Goal: Task Accomplishment & Management: Manage account settings

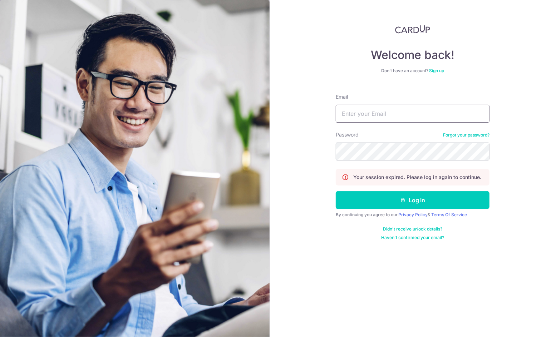
click at [406, 113] on input "Email" at bounding box center [413, 114] width 154 height 18
click at [386, 117] on input "Email" at bounding box center [413, 114] width 154 height 18
type input "[EMAIL_ADDRESS][DOMAIN_NAME]"
click at [336, 191] on button "Log in" at bounding box center [413, 200] width 154 height 18
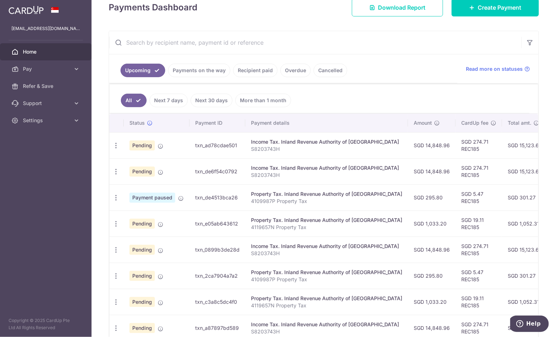
click at [252, 67] on link "Recipient paid" at bounding box center [255, 71] width 44 height 14
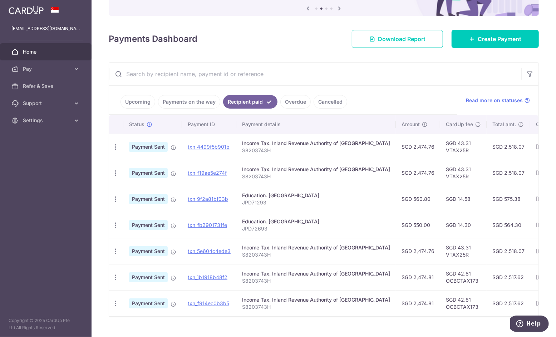
click at [192, 101] on link "Payments on the way" at bounding box center [189, 102] width 62 height 14
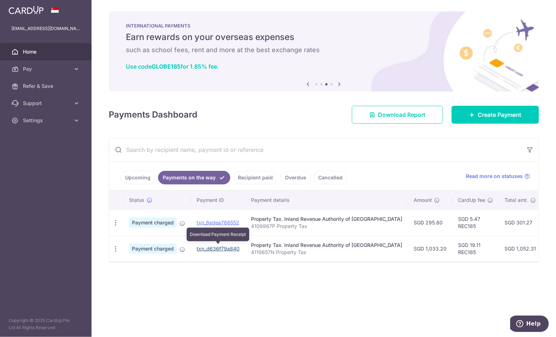
drag, startPoint x: 218, startPoint y: 248, endPoint x: 309, endPoint y: 34, distance: 233.1
click at [218, 248] on link "txn_d636f79a840" at bounding box center [218, 248] width 43 height 6
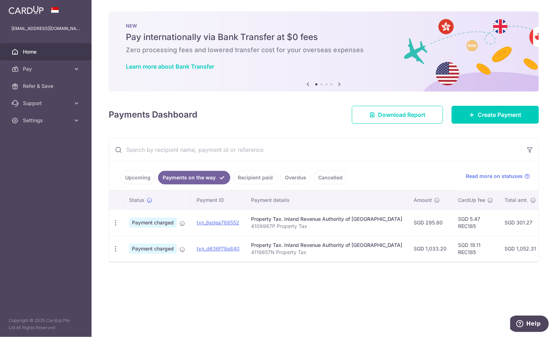
click at [262, 250] on p "4119657N Property Tax" at bounding box center [326, 252] width 151 height 7
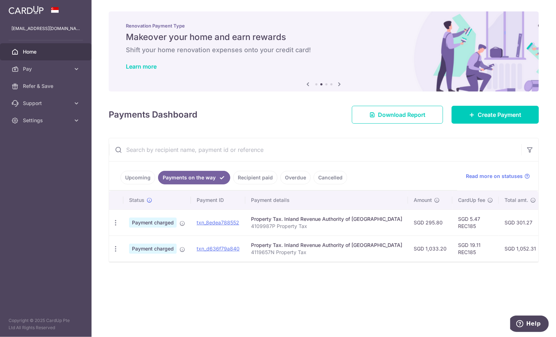
click at [148, 172] on link "Upcoming" at bounding box center [137, 178] width 35 height 14
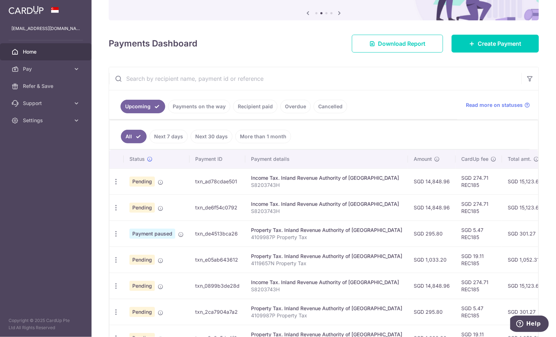
scroll to position [87, 0]
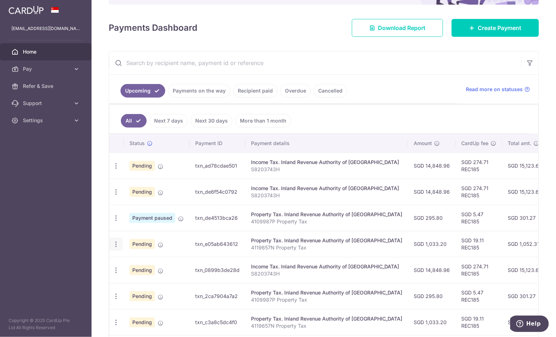
click at [116, 240] on icon "button" at bounding box center [116, 244] width 8 height 8
click at [144, 277] on span "Cancel payment" at bounding box center [154, 281] width 48 height 9
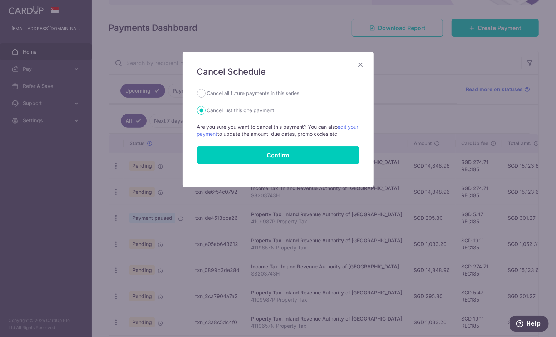
click at [271, 91] on label "Cancel all future payments in this series" at bounding box center [253, 93] width 93 height 9
click at [205, 91] on input "Cancel all future payments in this series" at bounding box center [201, 93] width 9 height 9
radio input "true"
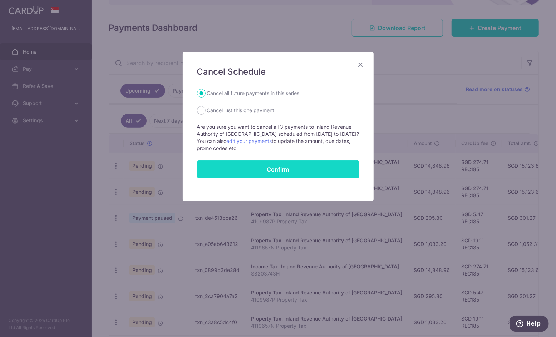
click at [264, 167] on button "Confirm" at bounding box center [278, 169] width 162 height 18
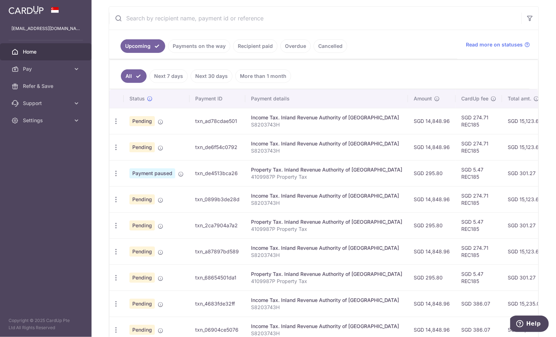
scroll to position [143, 0]
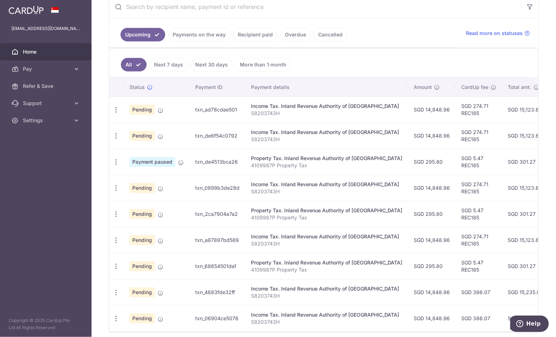
click at [177, 36] on link "Payments on the way" at bounding box center [199, 35] width 62 height 14
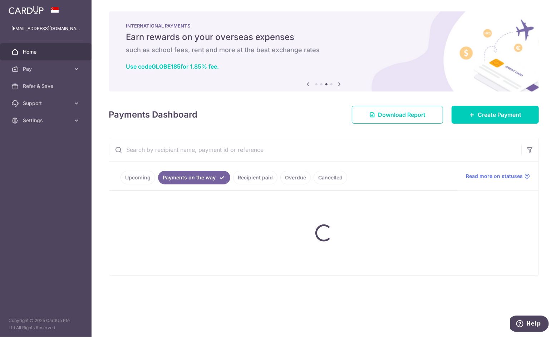
scroll to position [0, 0]
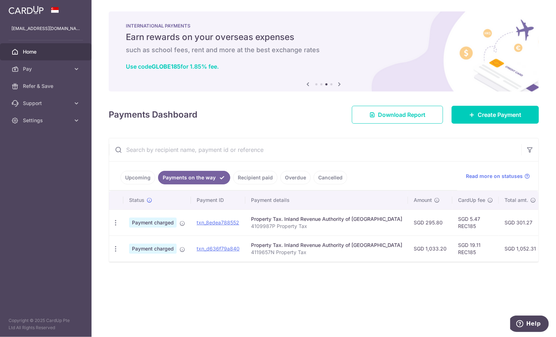
click at [142, 176] on link "Upcoming" at bounding box center [137, 178] width 35 height 14
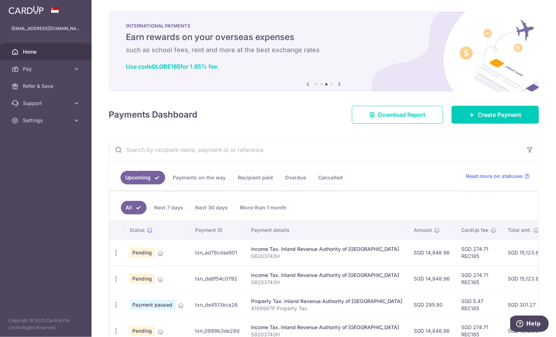
scroll to position [143, 0]
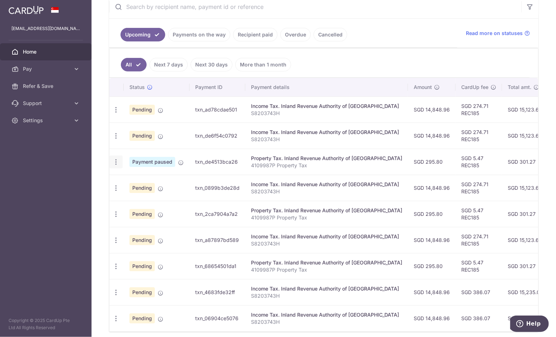
click at [114, 162] on icon "button" at bounding box center [116, 162] width 8 height 8
click at [155, 199] on span "Cancel payment" at bounding box center [154, 199] width 48 height 9
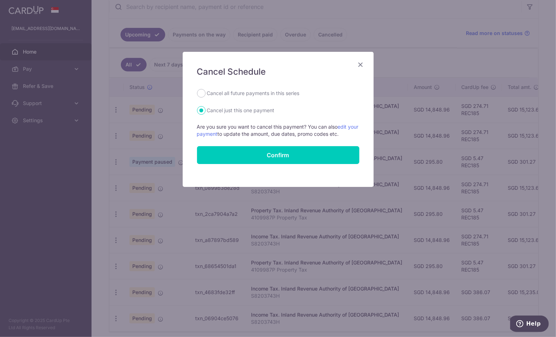
click at [251, 95] on label "Cancel all future payments in this series" at bounding box center [253, 93] width 93 height 9
click at [205, 95] on input "Cancel all future payments in this series" at bounding box center [201, 93] width 9 height 9
radio input "true"
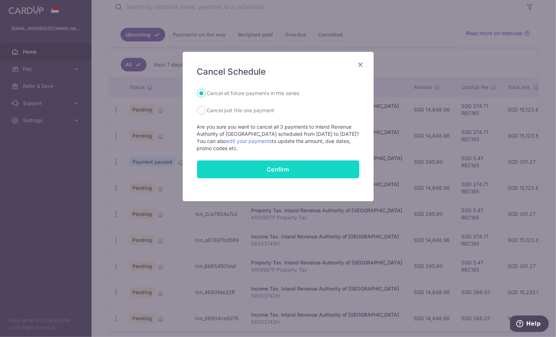
click at [274, 168] on button "Confirm" at bounding box center [278, 169] width 162 height 18
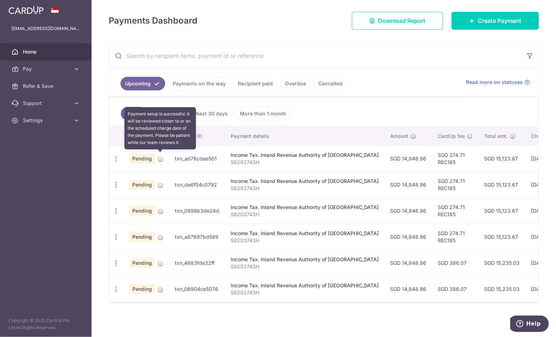
click at [159, 157] on icon at bounding box center [161, 160] width 6 height 6
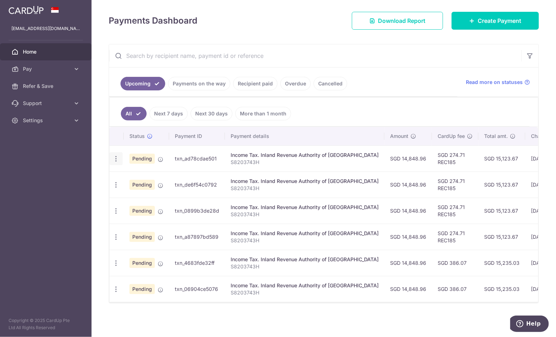
click at [119, 158] on div "Update payment Cancel payment Upload doc" at bounding box center [115, 158] width 13 height 13
click at [117, 155] on icon "button" at bounding box center [116, 159] width 8 height 8
click at [358, 100] on ul "All Next 7 days Next 30 days More than 1 month" at bounding box center [319, 112] width 420 height 29
click at [205, 79] on link "Payments on the way" at bounding box center [199, 84] width 62 height 14
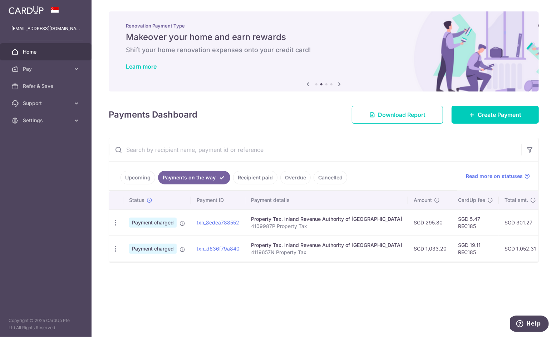
click at [127, 173] on link "Upcoming" at bounding box center [137, 178] width 35 height 14
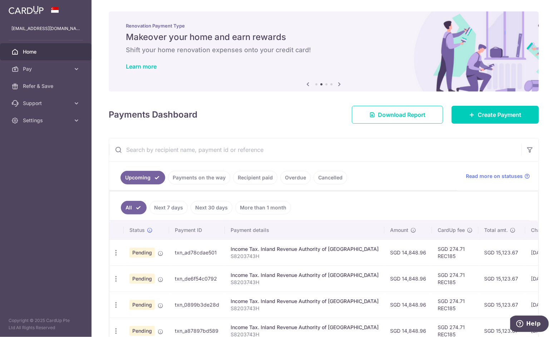
scroll to position [94, 0]
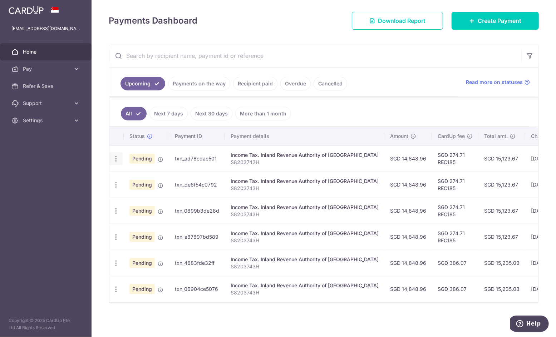
click at [116, 159] on icon "button" at bounding box center [116, 159] width 8 height 8
click at [131, 212] on span "Upload doc" at bounding box center [154, 213] width 49 height 9
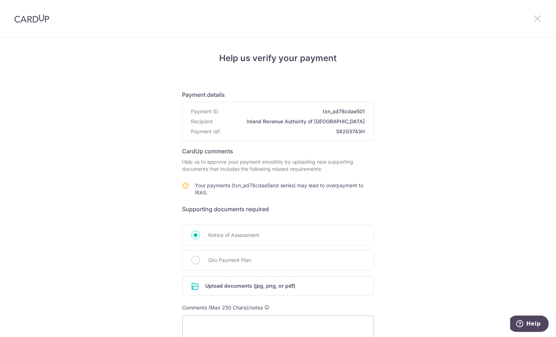
click at [536, 19] on icon at bounding box center [537, 18] width 9 height 9
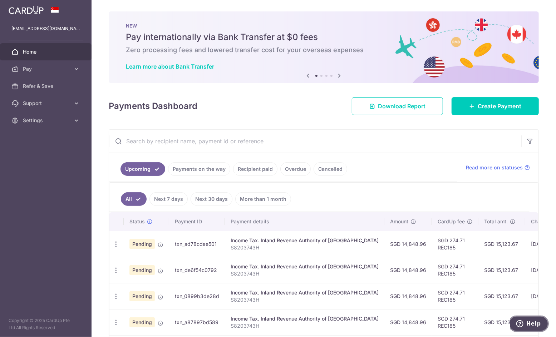
click at [535, 322] on span "Help" at bounding box center [533, 323] width 15 height 6
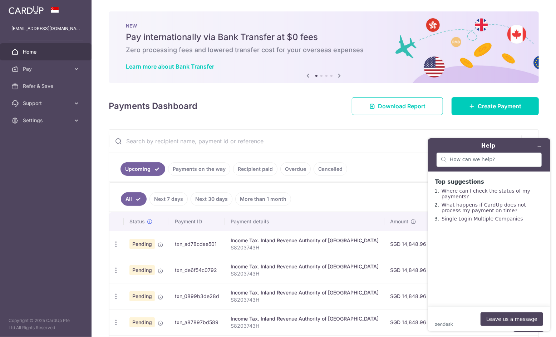
click at [446, 313] on div "zendesk .cls-1{fill:#03363d;} Leave us a message" at bounding box center [488, 319] width 108 height 14
click at [442, 321] on div "zendesk .cls-1{fill:#03363d;} Leave us a message" at bounding box center [488, 319] width 108 height 14
click at [446, 315] on div "zendesk .cls-1{fill:#03363d;} Leave us a message" at bounding box center [488, 319] width 108 height 14
drag, startPoint x: 463, startPoint y: 312, endPoint x: 473, endPoint y: 319, distance: 11.9
click at [465, 313] on div "zendesk .cls-1{fill:#03363d;} Leave us a message" at bounding box center [488, 319] width 108 height 14
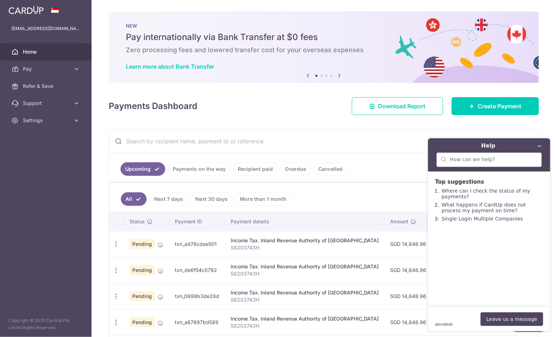
click at [471, 323] on div "zendesk .cls-1{fill:#03363d;} Leave us a message" at bounding box center [488, 319] width 108 height 14
click at [463, 274] on main "Top suggestions Where can I check the status of my payments? What happens if Ca…" at bounding box center [489, 238] width 117 height 135
click at [473, 159] on input "search" at bounding box center [492, 159] width 87 height 6
type input "is my income tax payment on 7 october on track"
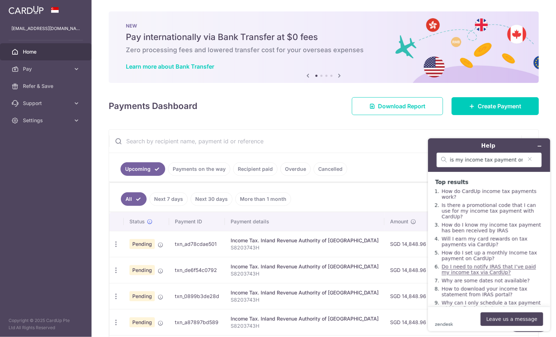
scroll to position [16, 0]
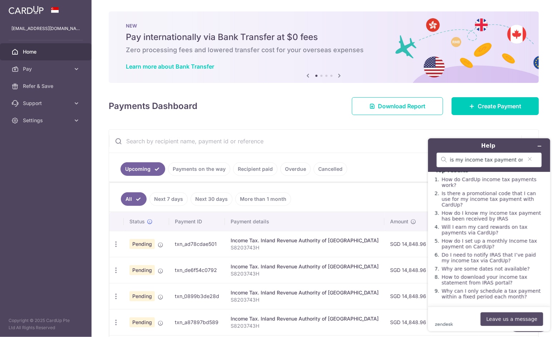
click at [506, 316] on button "Leave us a message" at bounding box center [511, 319] width 63 height 14
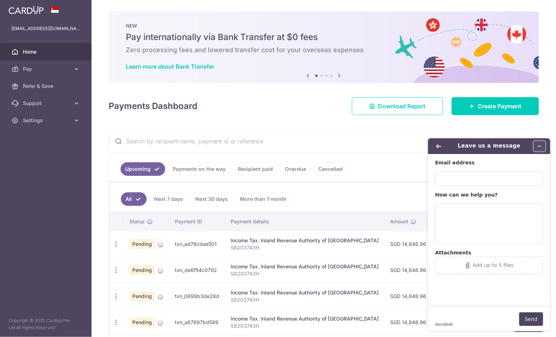
click at [538, 145] on icon "Minimize widget" at bounding box center [538, 145] width 5 height 5
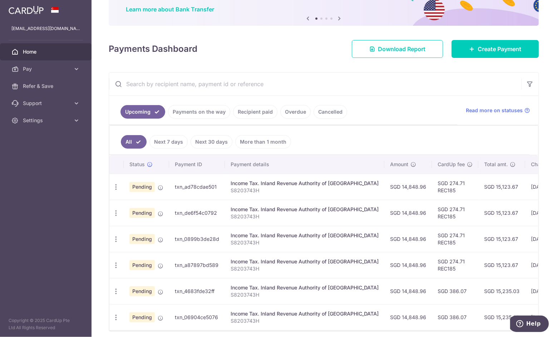
scroll to position [71, 0]
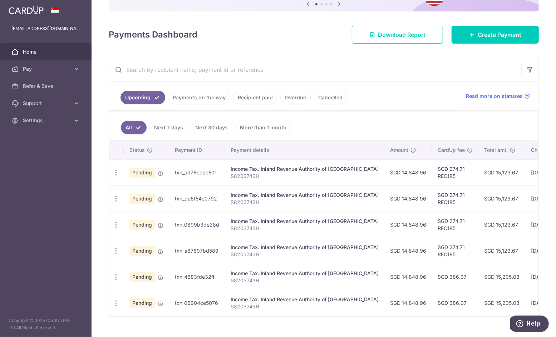
click at [280, 125] on link "More than 1 month" at bounding box center [263, 128] width 56 height 14
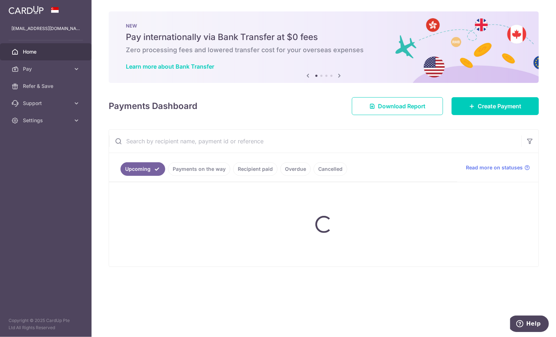
scroll to position [0, 0]
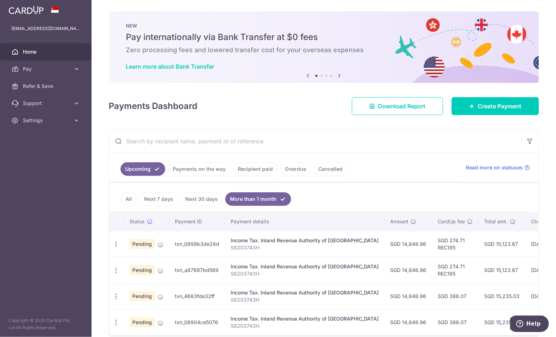
click at [120, 199] on ul "All Next 7 days Next 30 days More than 1 month" at bounding box center [319, 197] width 420 height 29
click at [128, 197] on link "All" at bounding box center [129, 199] width 16 height 14
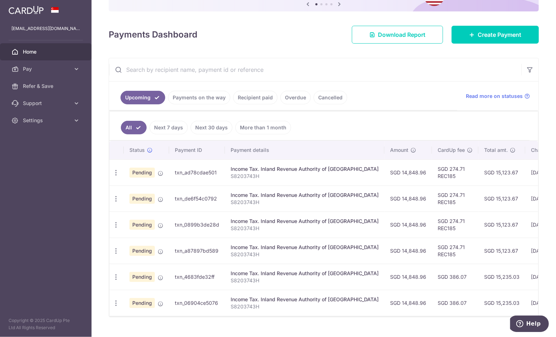
click at [208, 95] on link "Payments on the way" at bounding box center [199, 98] width 62 height 14
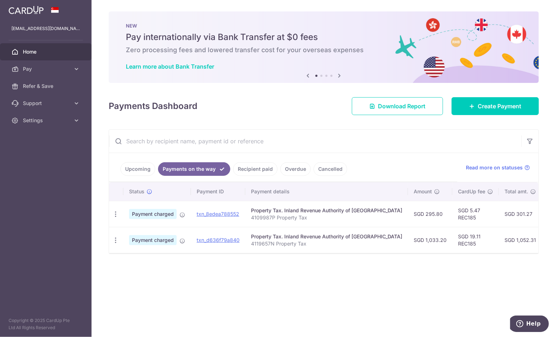
click at [133, 166] on link "Upcoming" at bounding box center [137, 169] width 35 height 14
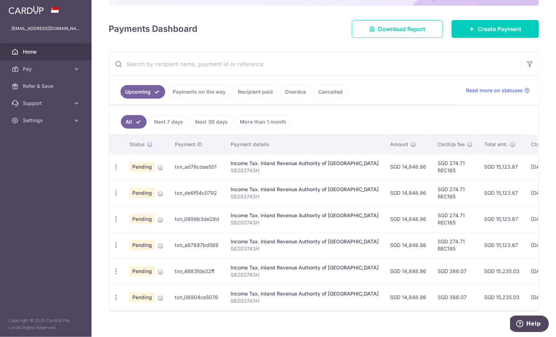
scroll to position [78, 0]
click at [118, 165] on icon "button" at bounding box center [116, 167] width 8 height 8
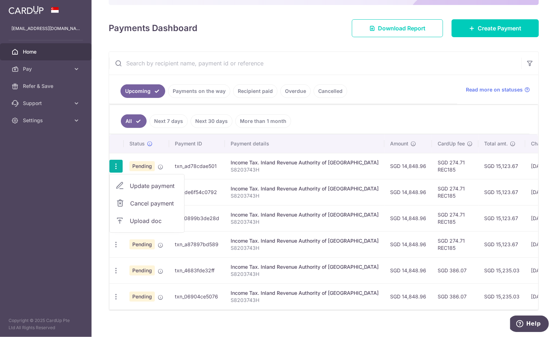
click at [148, 185] on span "Update payment" at bounding box center [154, 186] width 49 height 9
radio input "true"
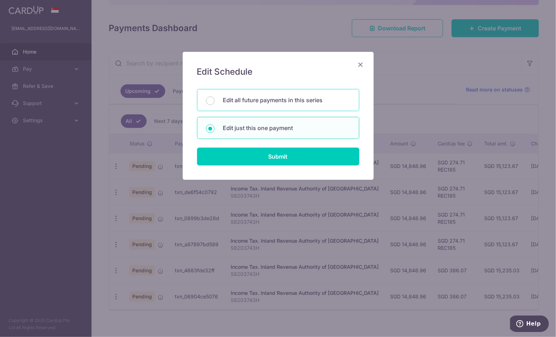
click at [292, 100] on p "Edit all future payments in this series" at bounding box center [286, 100] width 127 height 9
click at [214, 100] on input "Edit all future payments in this series" at bounding box center [210, 100] width 9 height 9
radio input "true"
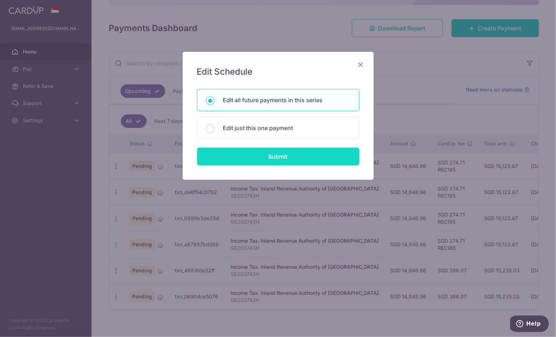
click at [280, 156] on input "Submit" at bounding box center [278, 157] width 162 height 18
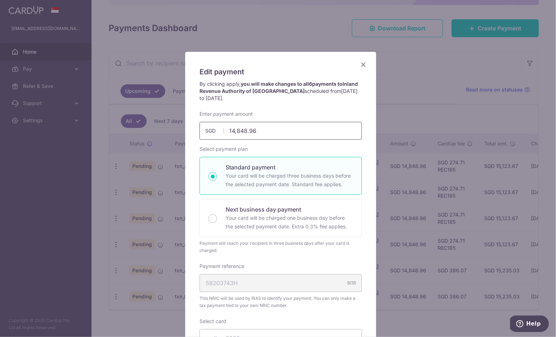
drag, startPoint x: 279, startPoint y: 129, endPoint x: 161, endPoint y: 125, distance: 118.0
click at [161, 125] on div "Edit payment By clicking apply, you will make changes to all 6 payments to Inla…" at bounding box center [278, 168] width 556 height 337
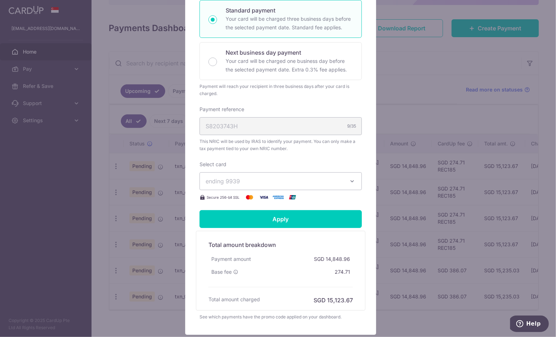
scroll to position [179, 0]
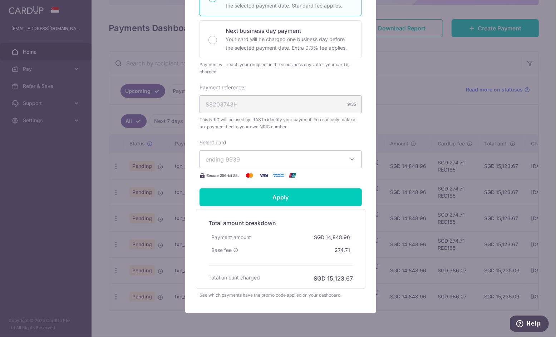
type input "2,598.57"
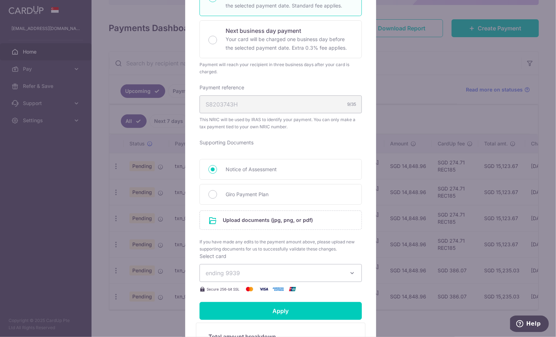
click at [324, 161] on div "Enter payment amount 2,598.57 2598.57 SGD To change the payment amount, please …" at bounding box center [280, 113] width 162 height 362
click at [236, 192] on span "Giro Payment Plan" at bounding box center [288, 194] width 127 height 9
click at [217, 192] on input "Giro Payment Plan" at bounding box center [212, 194] width 9 height 9
radio input "true"
click at [235, 170] on span "Notice of Assessment" at bounding box center [288, 169] width 127 height 9
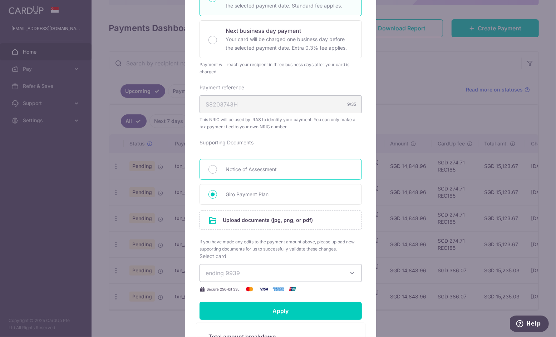
click at [217, 170] on input "Notice of Assessment" at bounding box center [212, 169] width 9 height 9
radio input "true"
click at [246, 190] on span "Giro Payment Plan" at bounding box center [288, 194] width 127 height 9
click at [217, 190] on input "Giro Payment Plan" at bounding box center [212, 194] width 9 height 9
radio input "true"
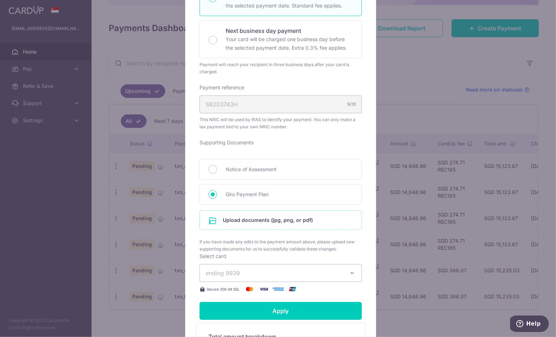
click at [242, 217] on input "file" at bounding box center [281, 220] width 162 height 19
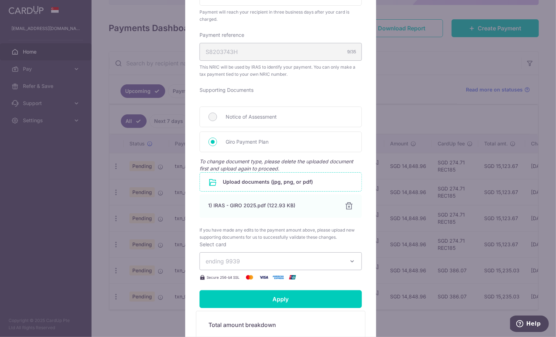
scroll to position [358, 0]
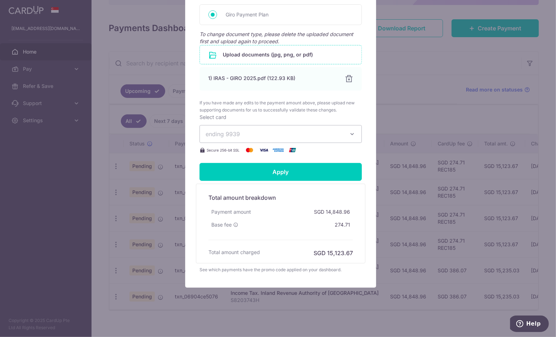
click at [252, 137] on button "ending 9939" at bounding box center [280, 134] width 162 height 18
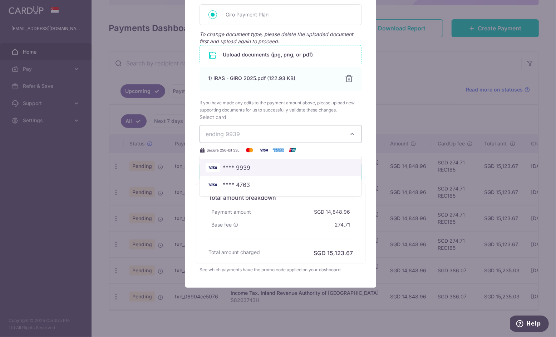
click at [249, 167] on span "**** 9939" at bounding box center [280, 167] width 150 height 9
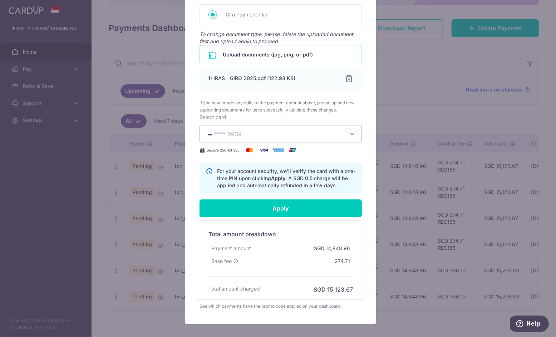
click at [268, 135] on span "**** 9939" at bounding box center [273, 134] width 137 height 9
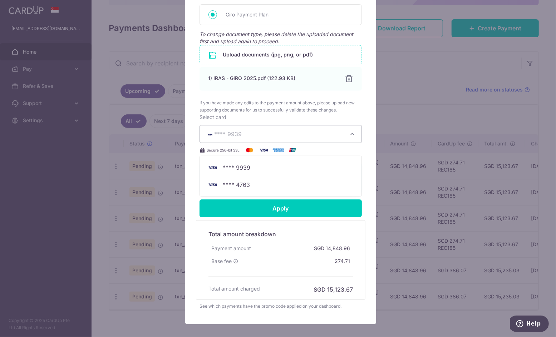
click at [268, 135] on span "**** 9939" at bounding box center [273, 134] width 137 height 9
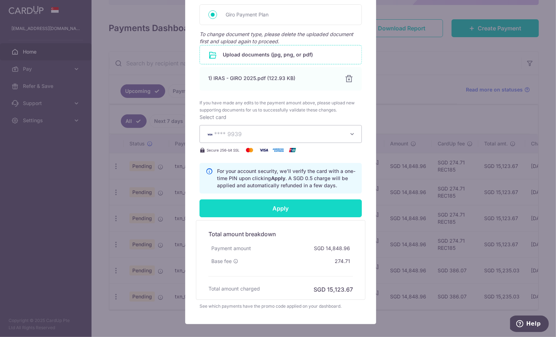
click at [282, 205] on input "Apply" at bounding box center [280, 208] width 162 height 18
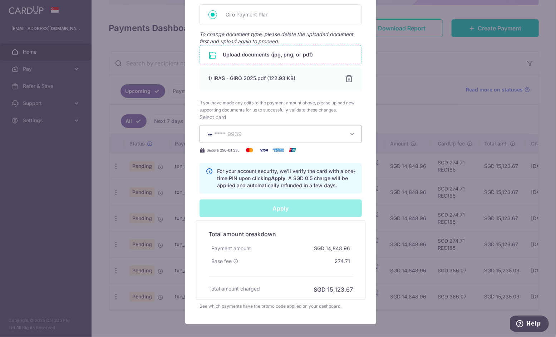
type input "Successfully Applied"
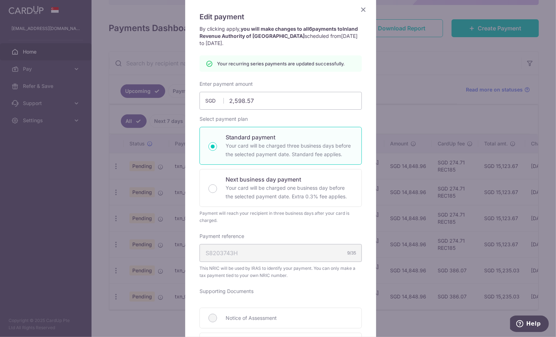
scroll to position [0, 0]
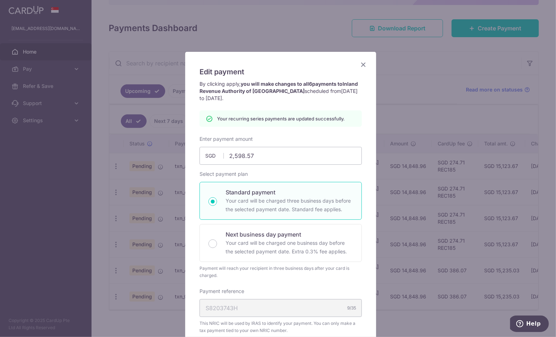
click at [360, 64] on icon "Close" at bounding box center [363, 64] width 9 height 9
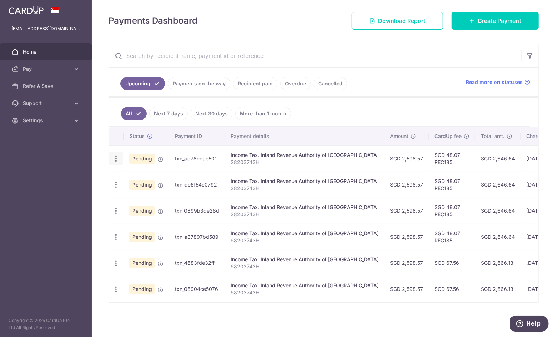
click at [115, 156] on icon "button" at bounding box center [116, 159] width 8 height 8
click at [159, 174] on span "Update payment" at bounding box center [154, 178] width 49 height 9
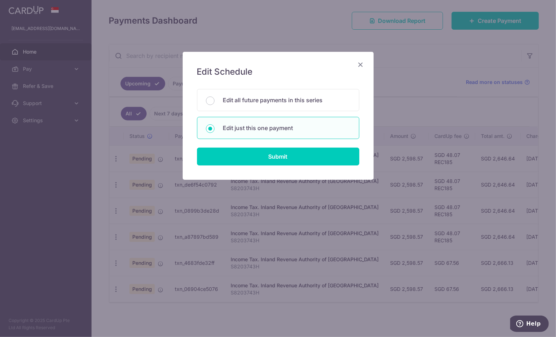
click at [360, 64] on icon "Close" at bounding box center [360, 64] width 9 height 9
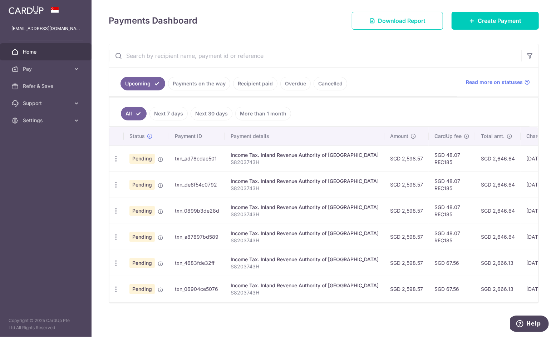
click at [296, 78] on link "Overdue" at bounding box center [295, 84] width 30 height 14
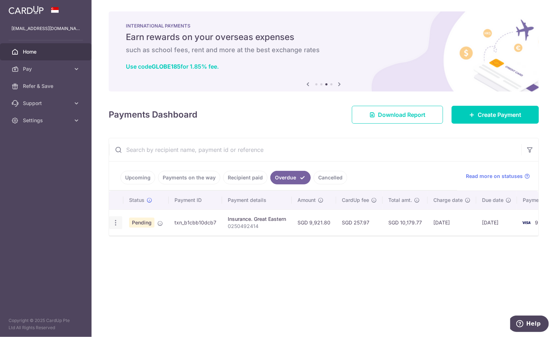
click at [113, 223] on icon "button" at bounding box center [116, 223] width 8 height 8
click at [148, 274] on span "Upload doc" at bounding box center [153, 277] width 49 height 9
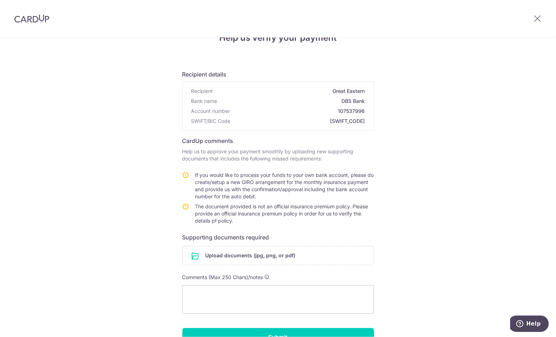
scroll to position [36, 0]
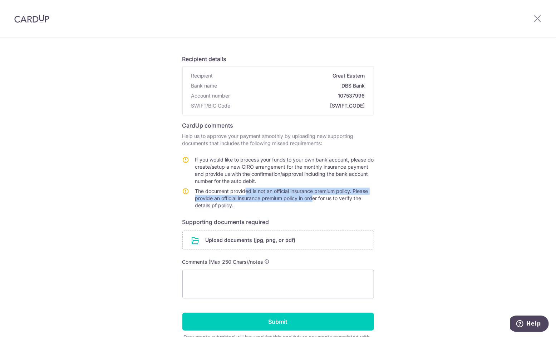
drag, startPoint x: 240, startPoint y: 187, endPoint x: 309, endPoint y: 200, distance: 69.8
click at [309, 200] on td "The document provided is not an official insurance premium policy. Please provi…" at bounding box center [284, 200] width 179 height 24
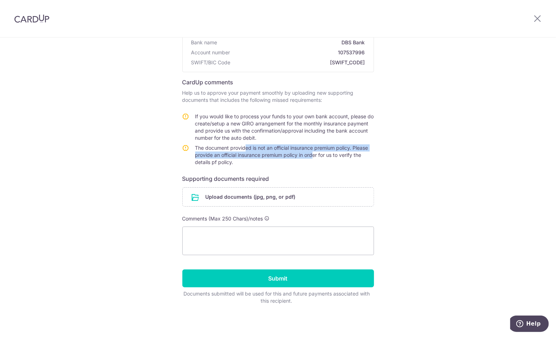
drag, startPoint x: 208, startPoint y: 121, endPoint x: 300, endPoint y: 140, distance: 94.2
click at [300, 140] on td "If you would like to process your funds to your own bank account, please do cre…" at bounding box center [284, 128] width 179 height 31
drag, startPoint x: 300, startPoint y: 140, endPoint x: 309, endPoint y: 137, distance: 8.7
click at [309, 137] on td "If you would like to process your funds to your own bank account, please do cre…" at bounding box center [284, 128] width 179 height 31
click at [292, 139] on td "If you would like to process your funds to your own bank account, please do cre…" at bounding box center [284, 128] width 179 height 31
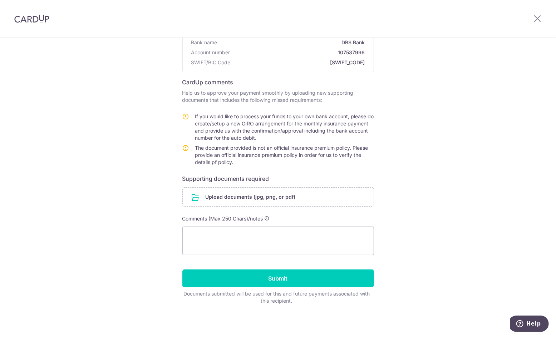
drag, startPoint x: 309, startPoint y: 139, endPoint x: 198, endPoint y: 111, distance: 114.6
click at [198, 111] on form "Recipient details Recipient Great Eastern Bank name DBS Bank Account number 107…" at bounding box center [278, 155] width 192 height 299
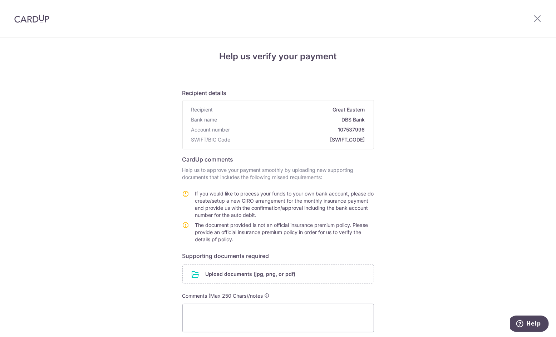
scroll to position [0, 0]
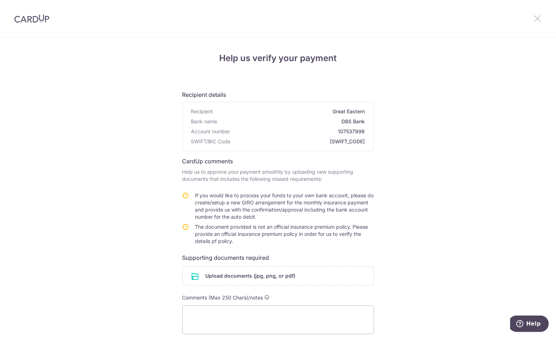
click at [538, 18] on icon at bounding box center [537, 18] width 9 height 9
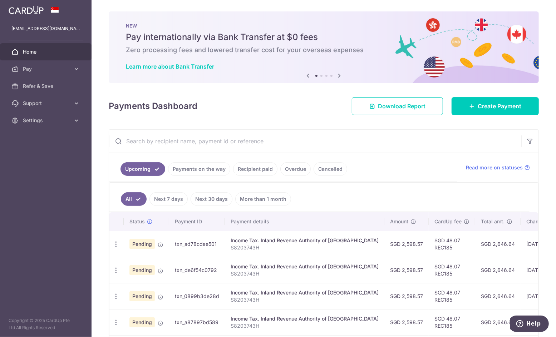
scroll to position [71, 0]
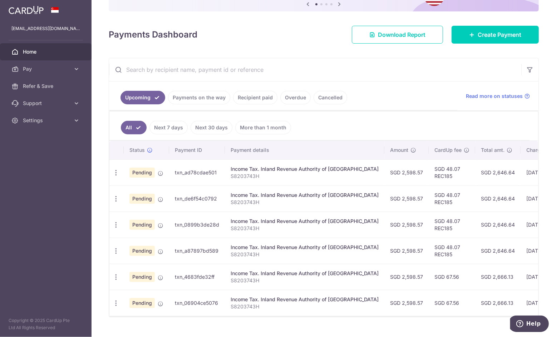
click at [258, 98] on link "Recipient paid" at bounding box center [255, 98] width 44 height 14
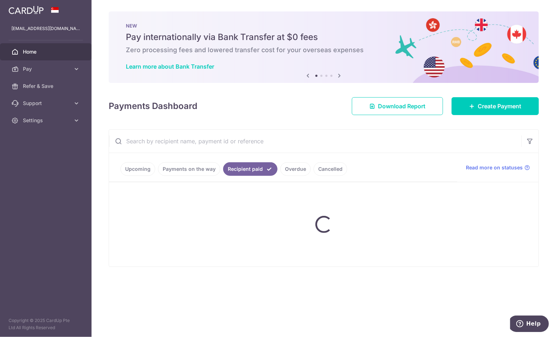
scroll to position [0, 0]
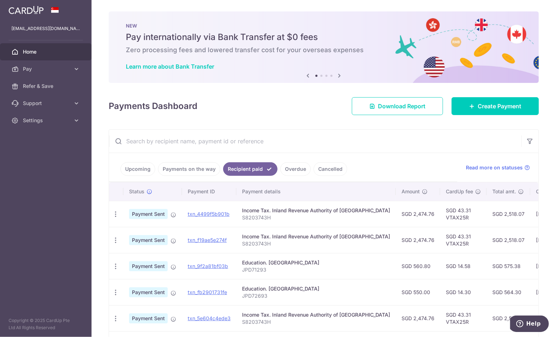
click at [188, 166] on link "Payments on the way" at bounding box center [189, 169] width 62 height 14
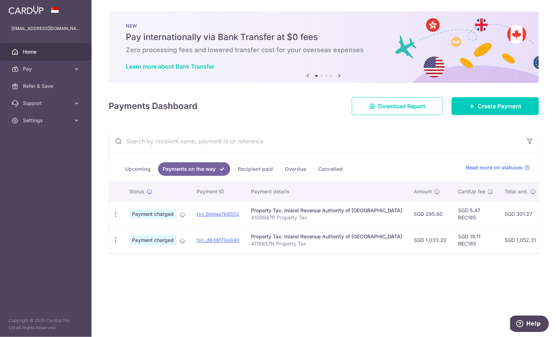
click at [136, 167] on link "Upcoming" at bounding box center [137, 169] width 35 height 14
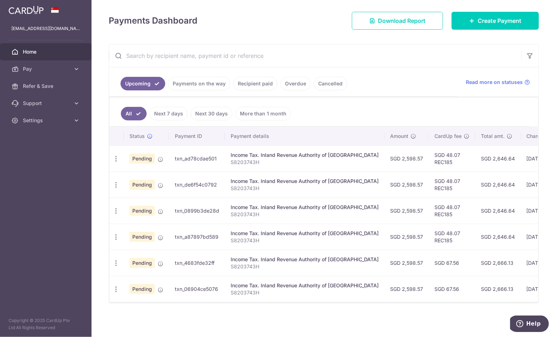
scroll to position [86, 0]
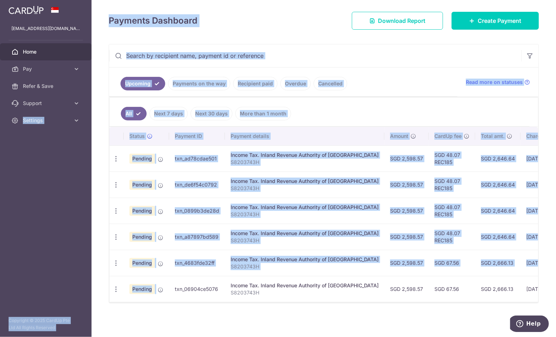
drag, startPoint x: 285, startPoint y: 308, endPoint x: -53, endPoint y: 127, distance: 383.5
click at [0, 127] on html "[EMAIL_ADDRESS][DOMAIN_NAME] Home Pay Payments Recipients Cards Refer & Save Su…" at bounding box center [278, 168] width 556 height 337
click at [329, 34] on div "× Pause Schedule Pause all future payments in this series Pause just this one p…" at bounding box center [323, 168] width 464 height 337
click at [381, 87] on ul "Upcoming Payments on the way Recipient paid Overdue Cancelled" at bounding box center [283, 82] width 348 height 29
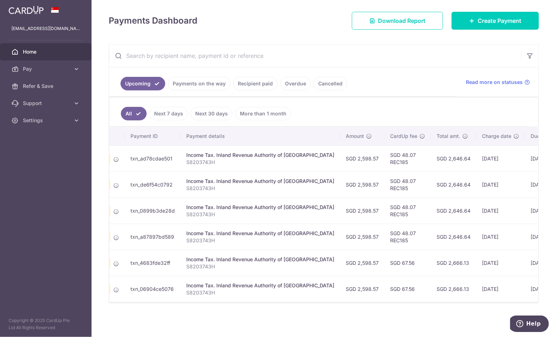
scroll to position [0, 99]
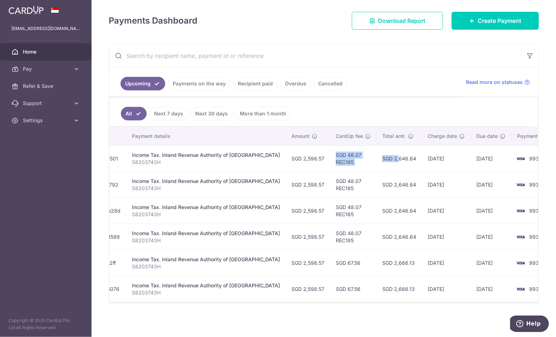
drag, startPoint x: 336, startPoint y: 152, endPoint x: 449, endPoint y: 244, distance: 145.6
click at [449, 244] on tbody "Update payment Cancel payment Upload doc Pending txn_ad78cdae501 Income Tax. In…" at bounding box center [288, 223] width 555 height 157
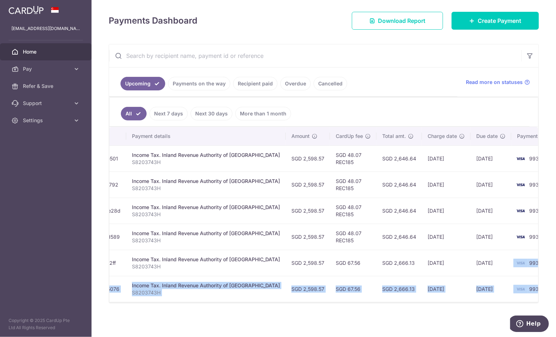
drag, startPoint x: 449, startPoint y: 244, endPoint x: 557, endPoint y: 355, distance: 155.2
click at [555, 337] on html "[EMAIL_ADDRESS][DOMAIN_NAME] Home Pay Payments Recipients Cards Refer & Save Su…" at bounding box center [278, 168] width 556 height 337
click at [239, 316] on div "× Pause Schedule Pause all future payments in this series Pause just this one p…" at bounding box center [323, 168] width 464 height 337
